Goal: Transaction & Acquisition: Purchase product/service

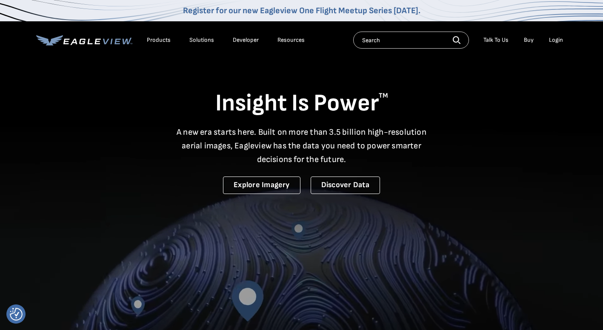
click at [550, 37] on div "Login" at bounding box center [556, 40] width 14 height 8
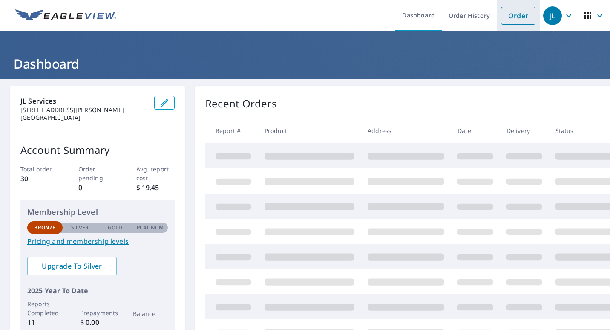
click at [522, 17] on link "Order" at bounding box center [518, 16] width 34 height 18
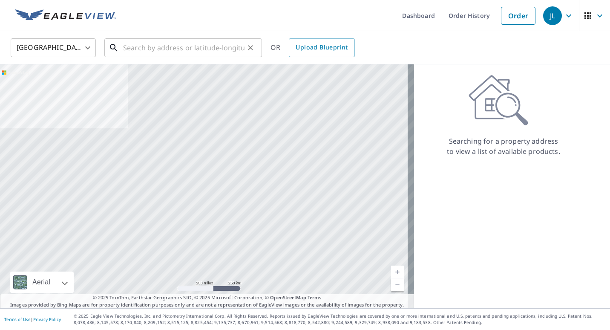
click at [161, 47] on input "text" at bounding box center [183, 48] width 121 height 24
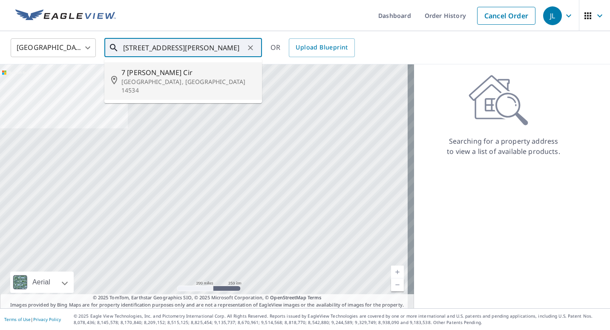
click at [164, 77] on p "Pittsford, NY 14534" at bounding box center [188, 85] width 134 height 17
type input "7 Thrasher Cir Pittsford, NY 14534"
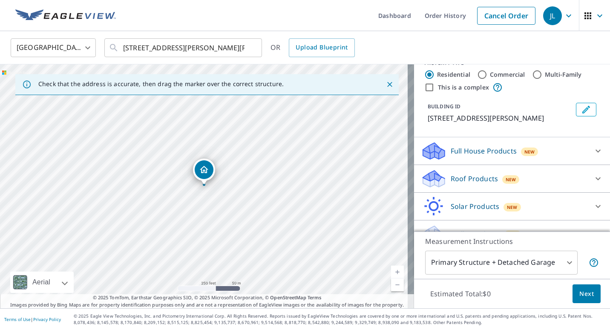
scroll to position [32, 0]
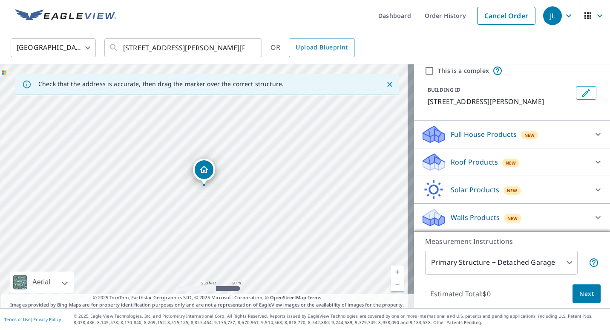
click at [593, 161] on icon at bounding box center [598, 162] width 10 height 10
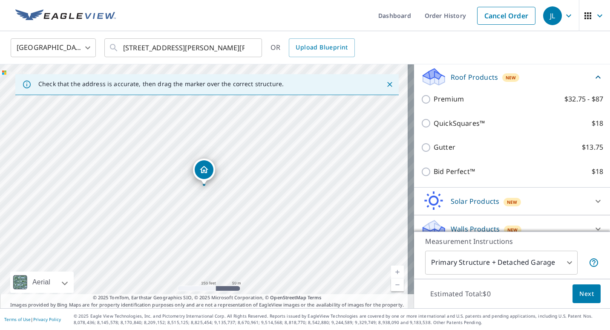
scroll to position [123, 0]
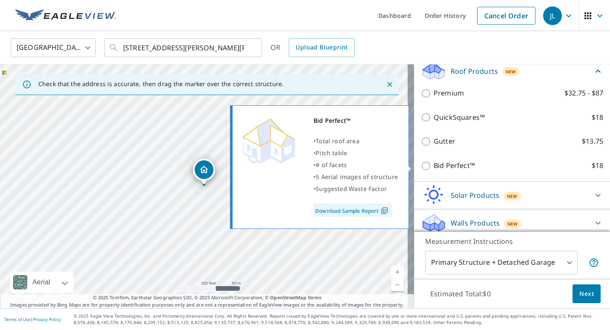
click at [421, 166] on input "Bid Perfect™ $18" at bounding box center [427, 166] width 13 height 10
checkbox input "true"
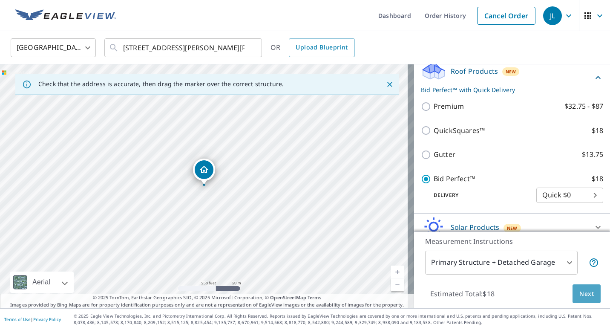
click at [588, 297] on button "Next" at bounding box center [586, 293] width 28 height 19
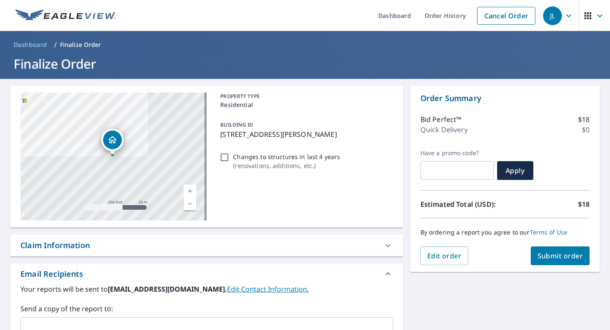
click at [554, 256] on span "Submit order" at bounding box center [560, 255] width 46 height 9
